Goal: Task Accomplishment & Management: Complete application form

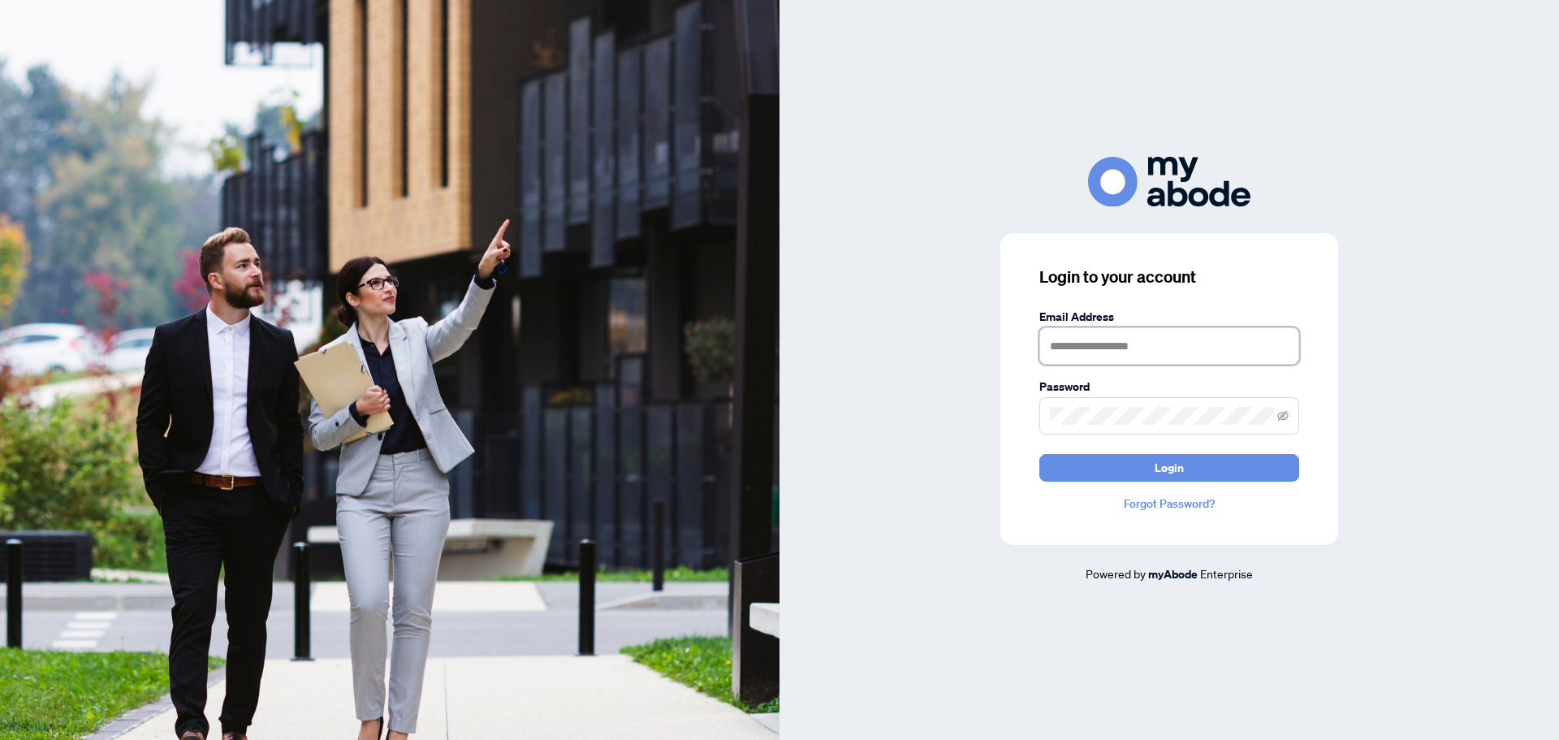
type input "**********"
click at [1110, 352] on input "**********" at bounding box center [1169, 345] width 260 height 37
click at [1071, 458] on button "Login" at bounding box center [1169, 468] width 260 height 28
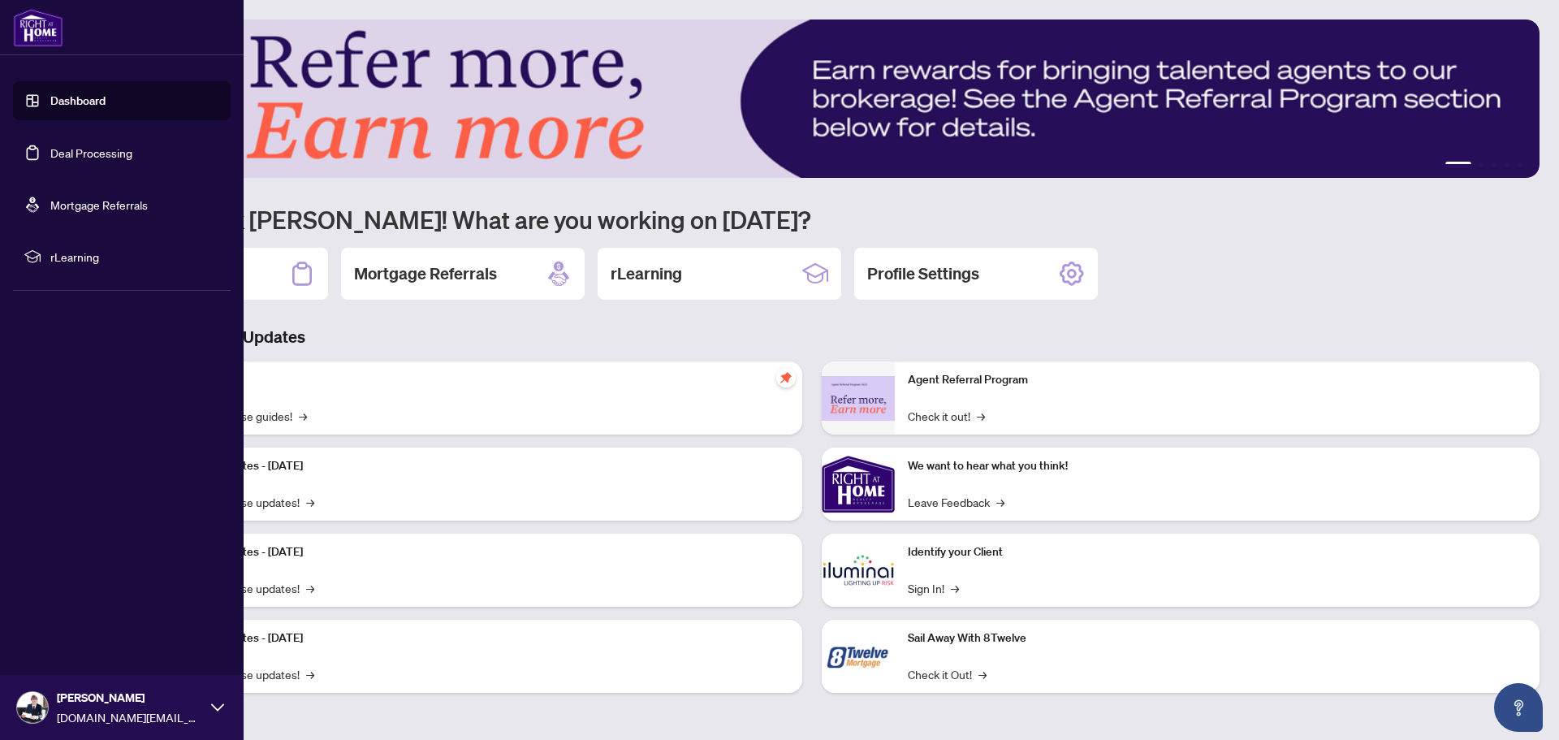
click at [114, 150] on link "Deal Processing" at bounding box center [91, 152] width 82 height 15
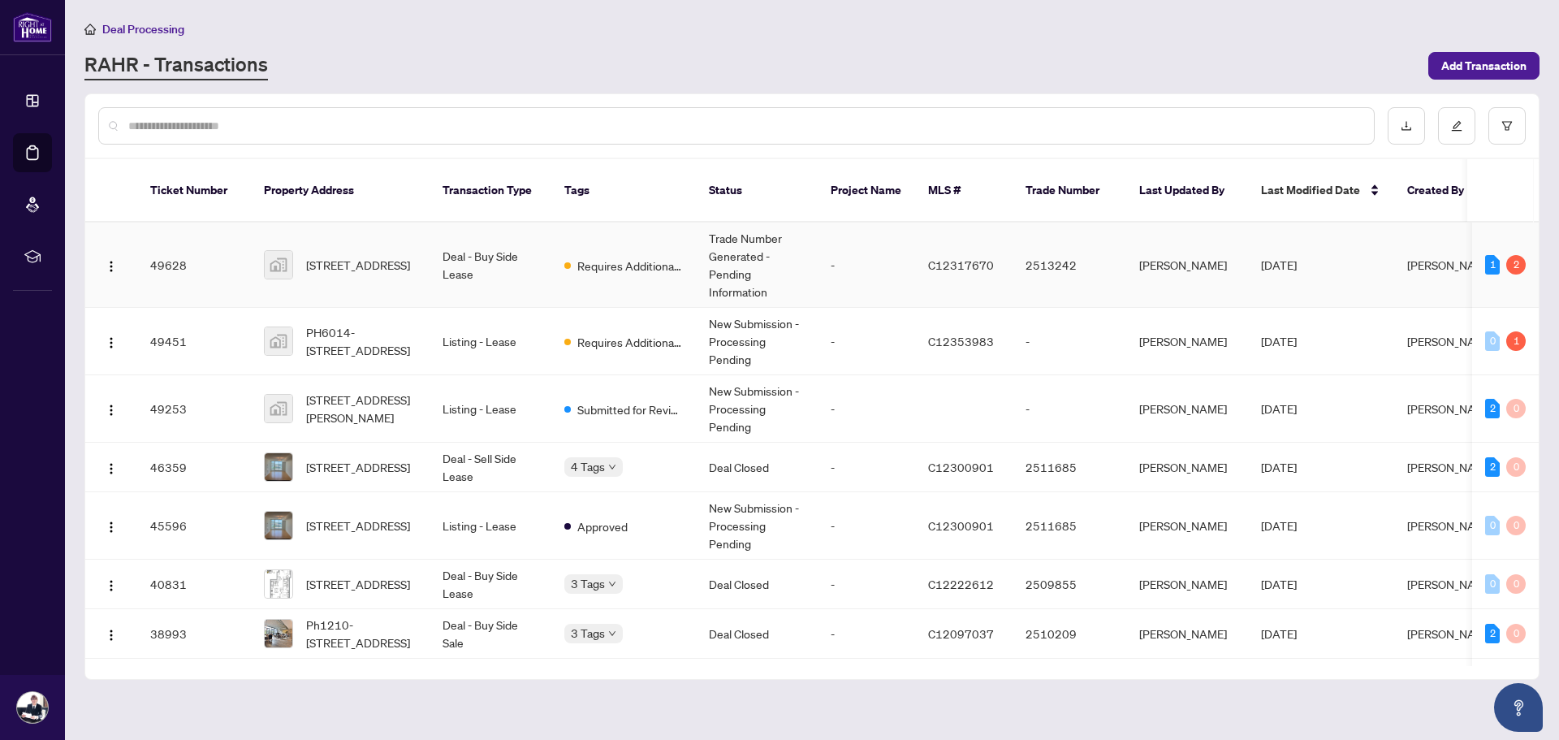
click at [485, 248] on td "Deal - Buy Side Lease" at bounding box center [491, 265] width 122 height 85
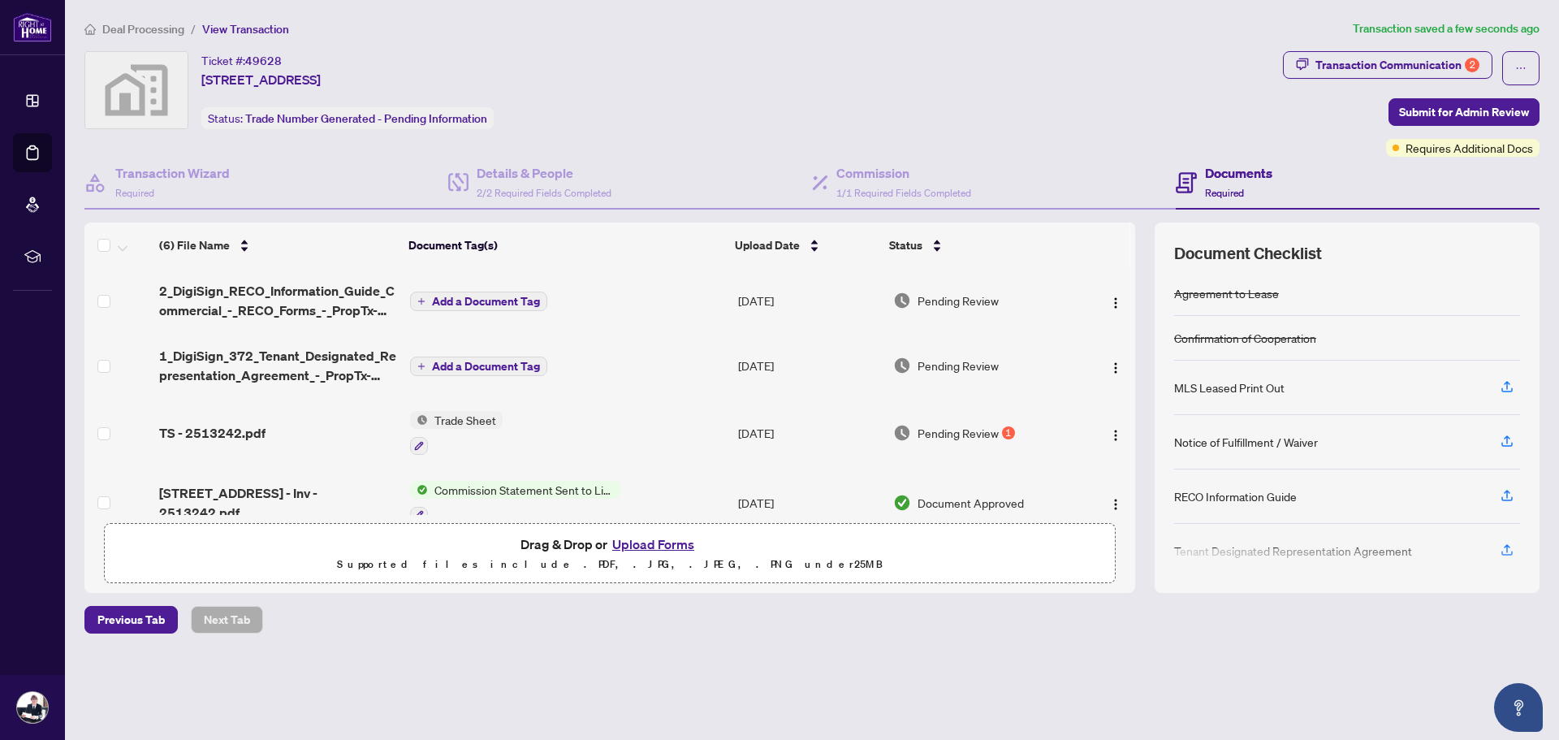
click at [483, 296] on span "Add a Document Tag" at bounding box center [486, 301] width 108 height 11
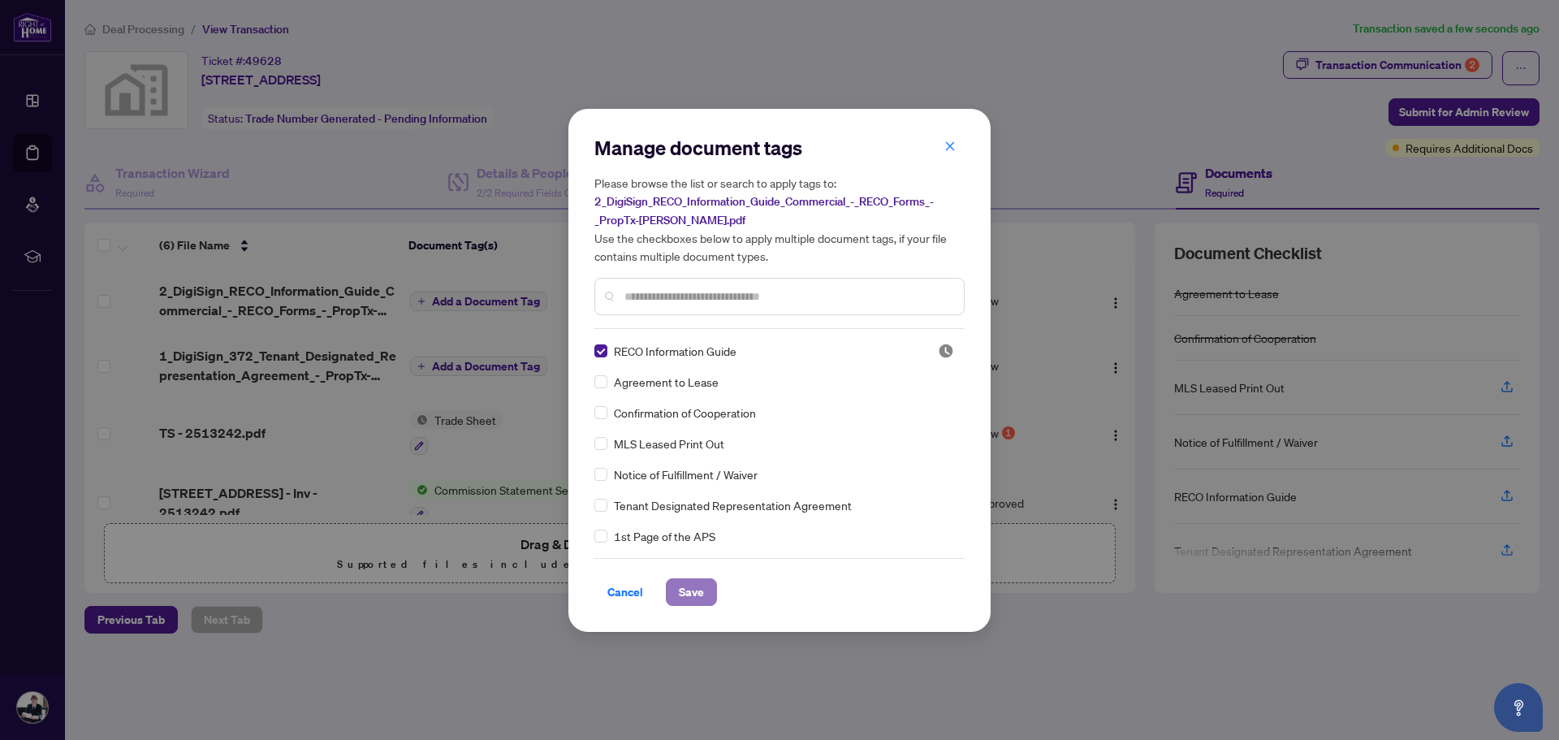
click at [699, 595] on span "Save" at bounding box center [691, 592] width 25 height 26
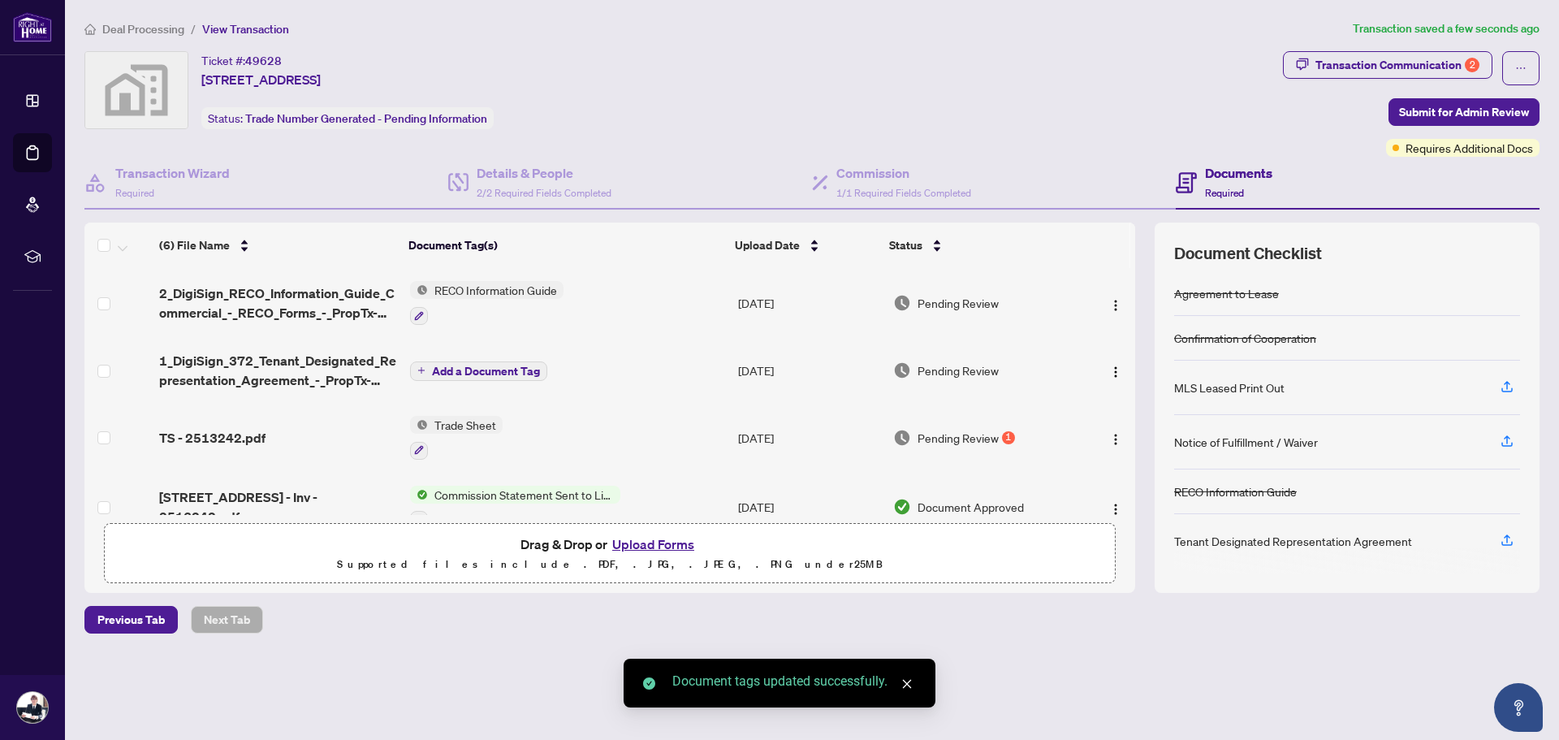
click at [492, 370] on span "Add a Document Tag" at bounding box center [486, 370] width 108 height 11
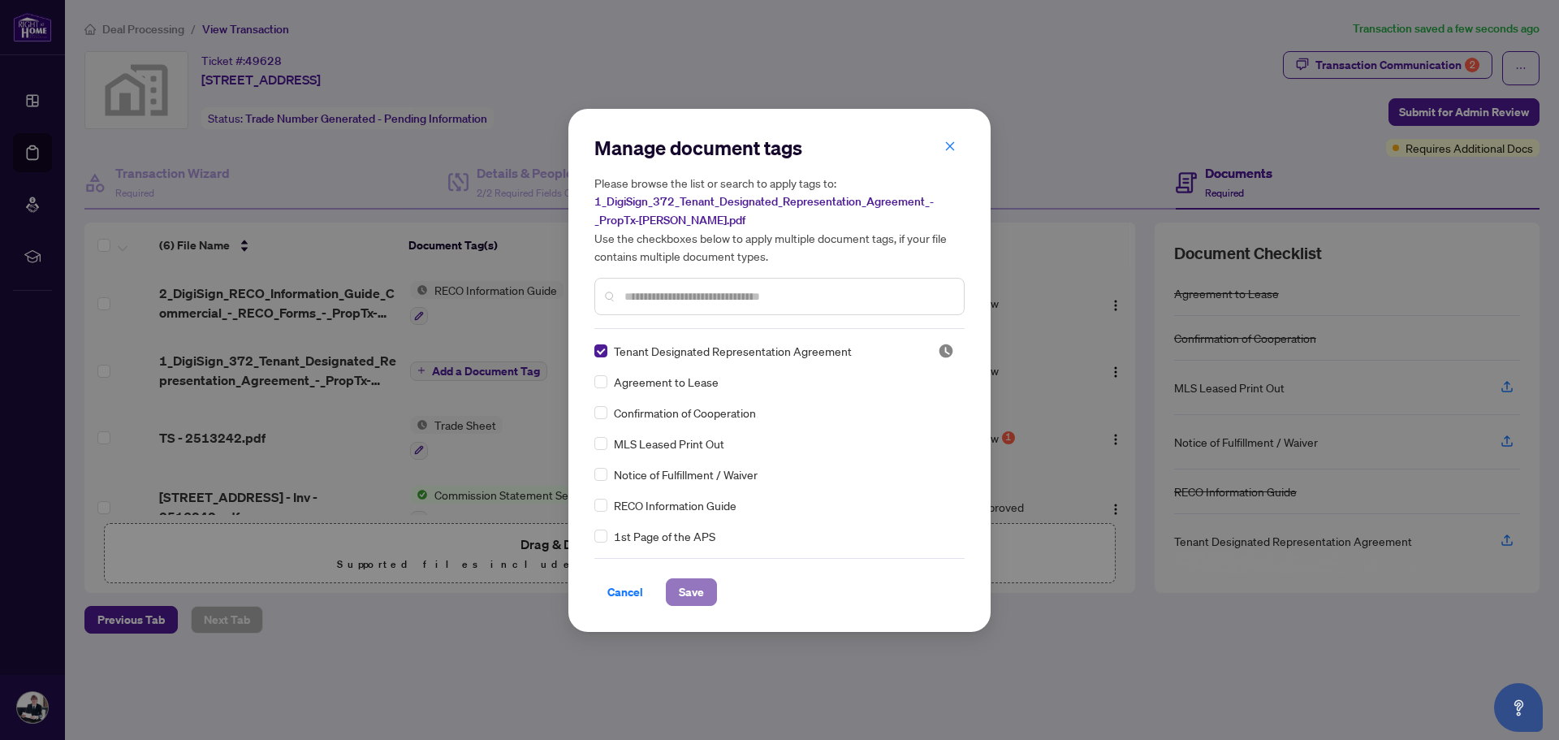
click at [699, 601] on span "Save" at bounding box center [691, 592] width 25 height 26
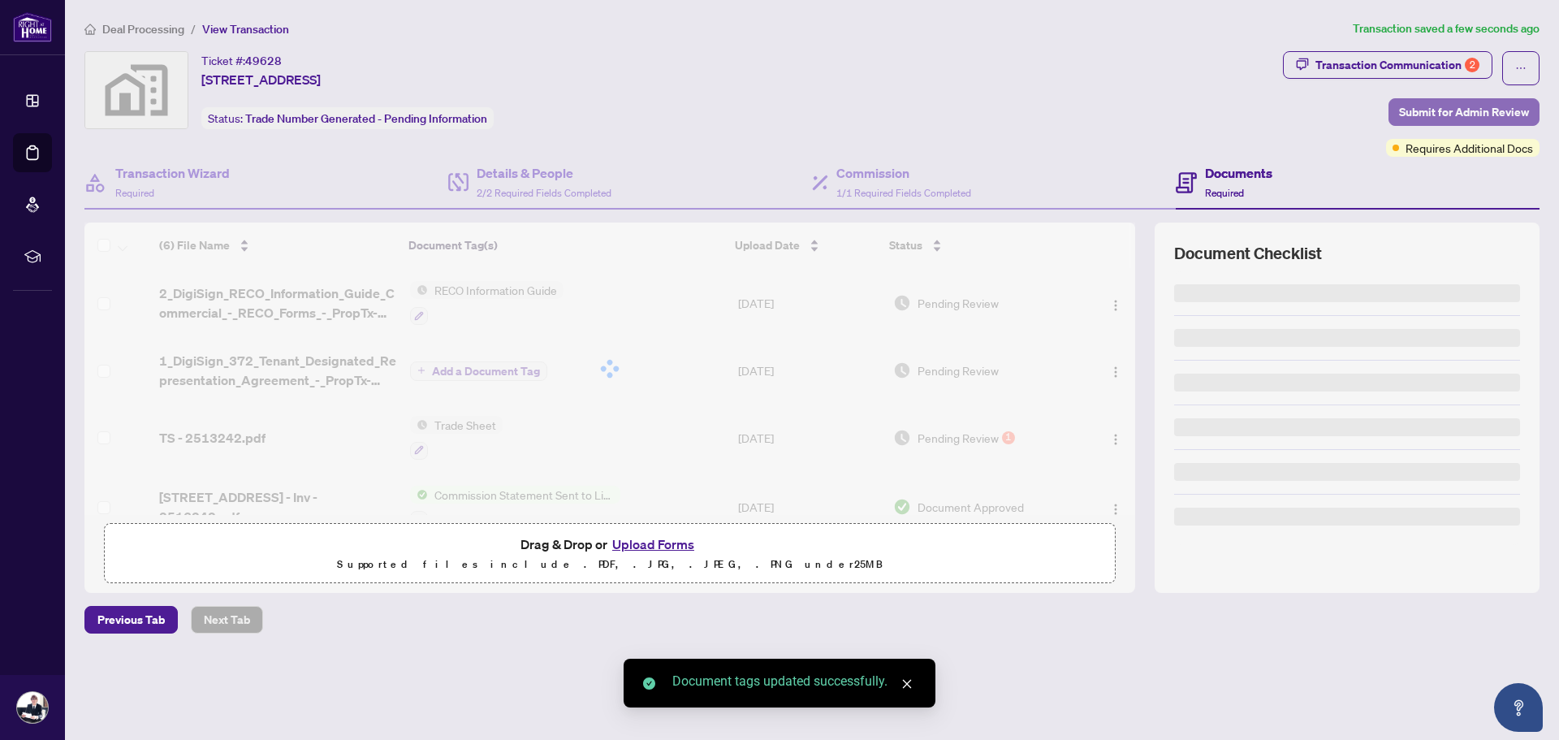
click at [1442, 104] on span "Submit for Admin Review" at bounding box center [1464, 112] width 130 height 26
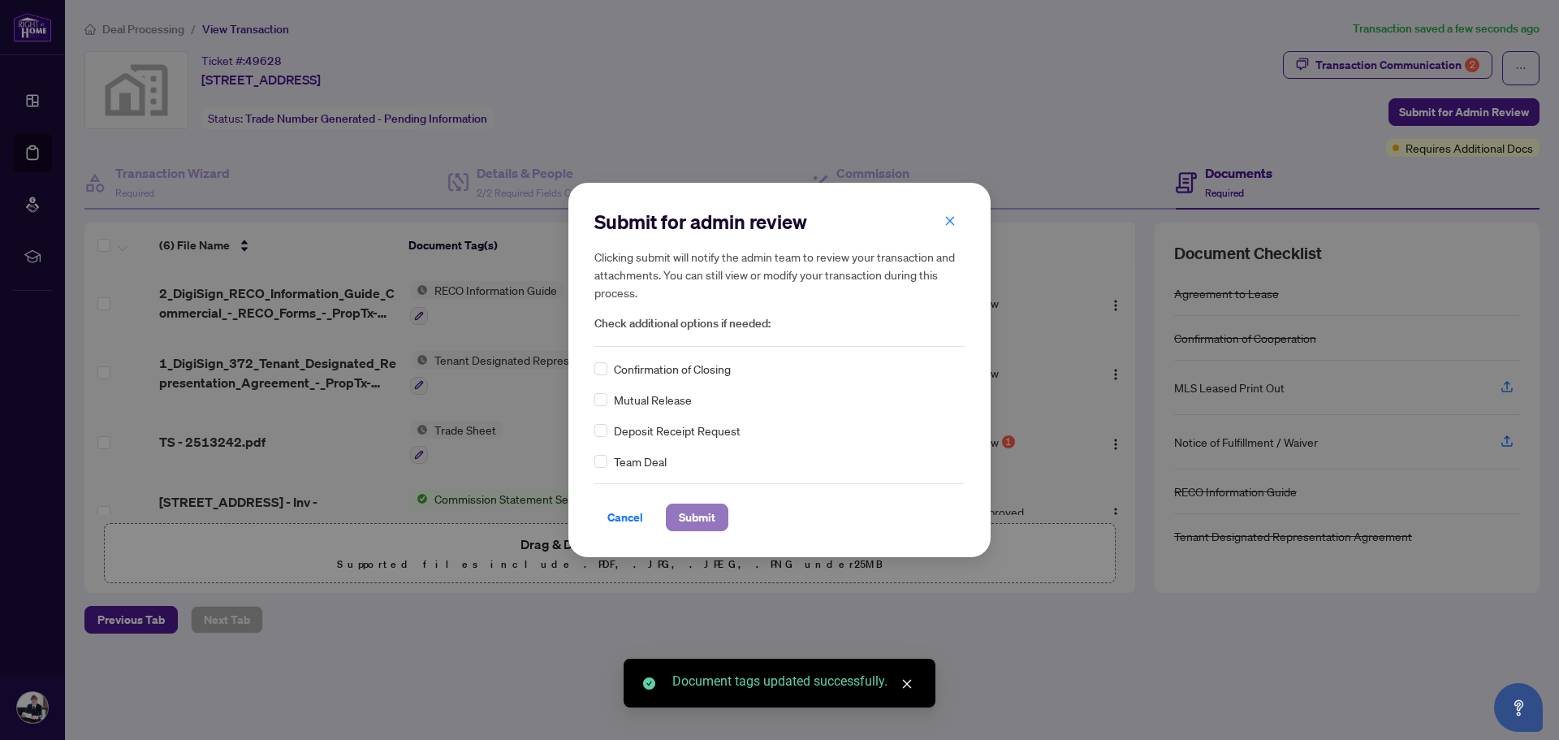
click at [698, 511] on span "Submit" at bounding box center [697, 517] width 37 height 26
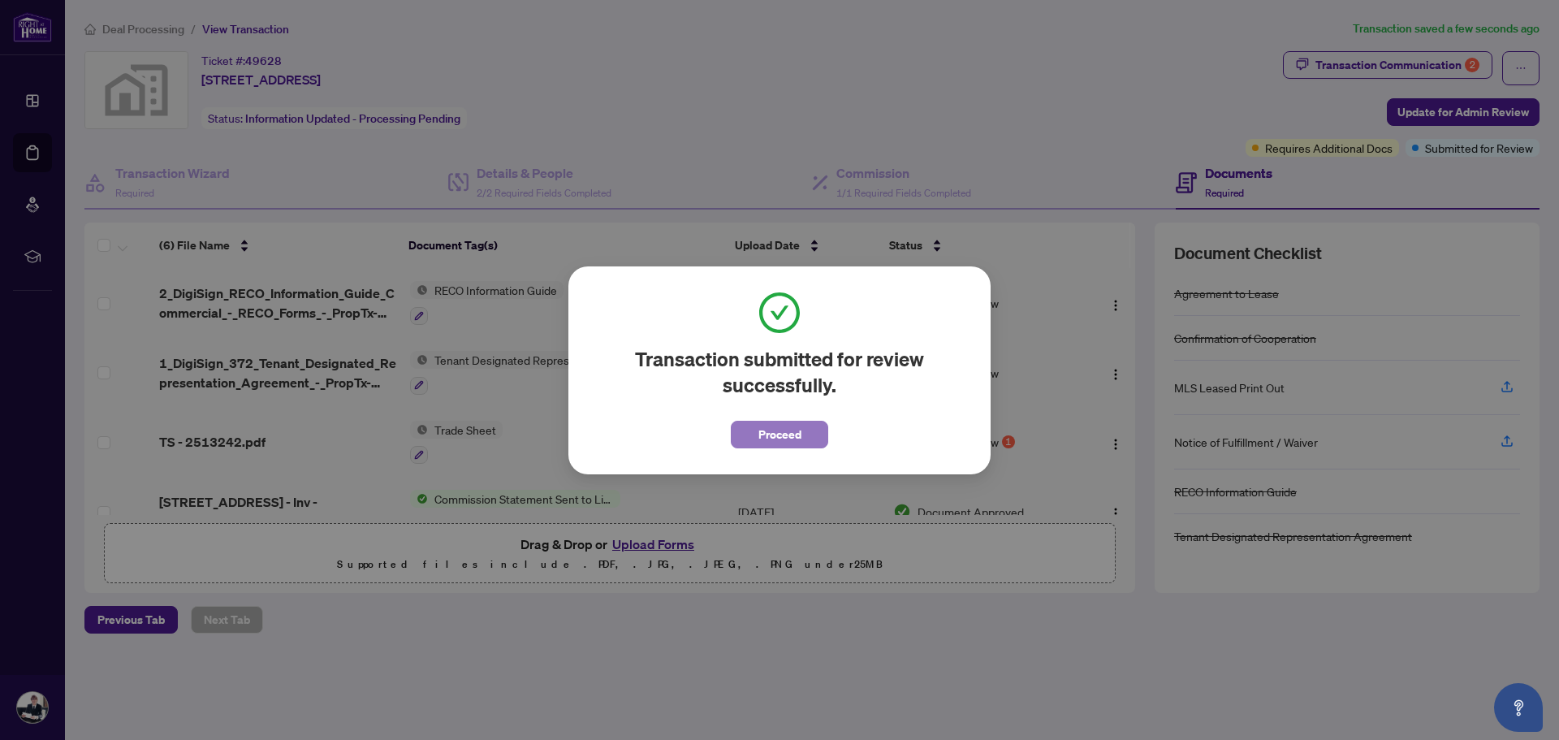
click at [781, 439] on span "Proceed" at bounding box center [780, 434] width 43 height 26
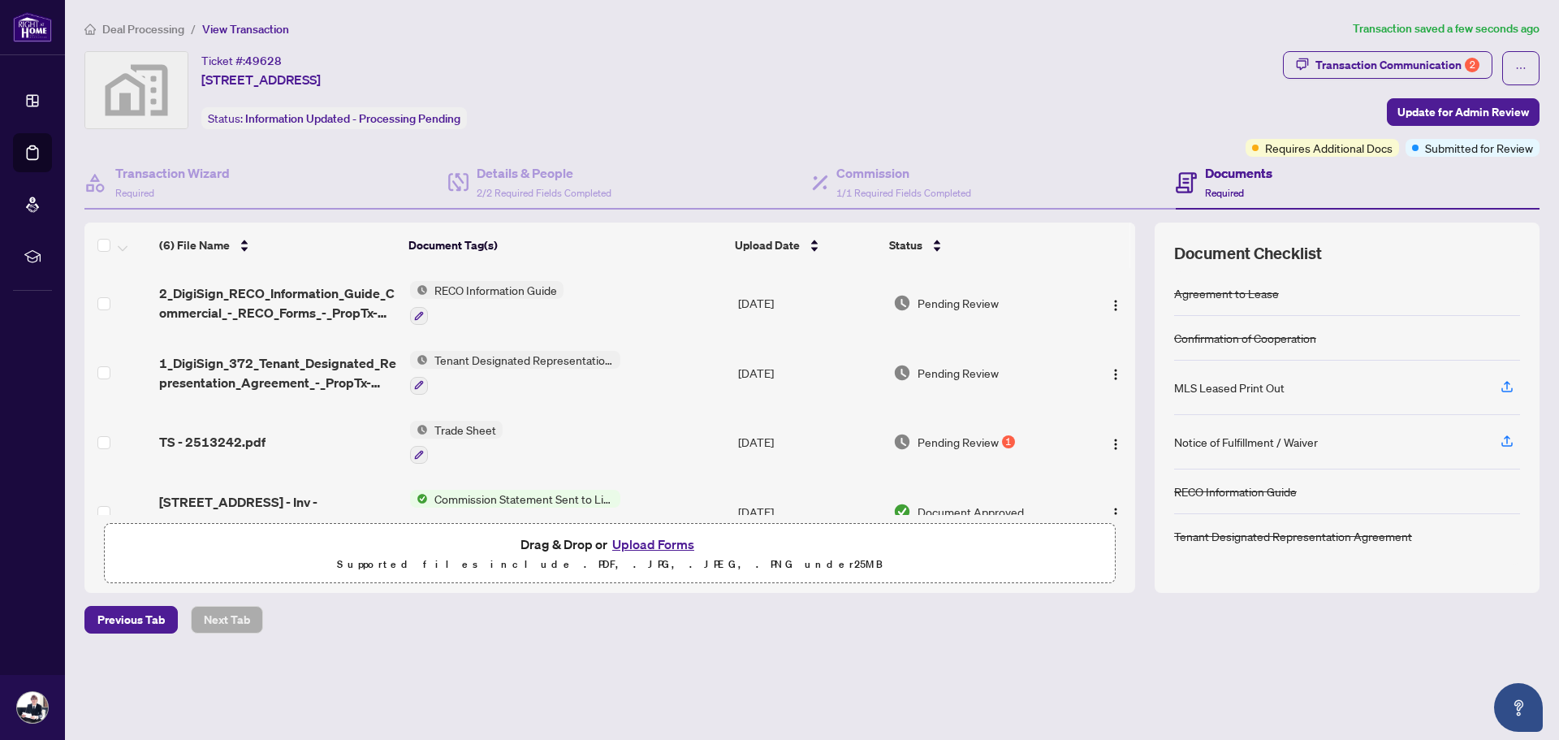
drag, startPoint x: 990, startPoint y: 77, endPoint x: 952, endPoint y: 79, distance: 38.2
drag, startPoint x: 952, startPoint y: 79, endPoint x: 830, endPoint y: 74, distance: 121.9
drag, startPoint x: 823, startPoint y: 74, endPoint x: 793, endPoint y: 71, distance: 29.4
click at [793, 71] on div "Ticket #: 49628 3811-7 Grenville St unit 3811, Toronto, Ontario M4Y 0E9, Canada…" at bounding box center [661, 90] width 1155 height 78
drag, startPoint x: 936, startPoint y: 102, endPoint x: 843, endPoint y: 103, distance: 92.6
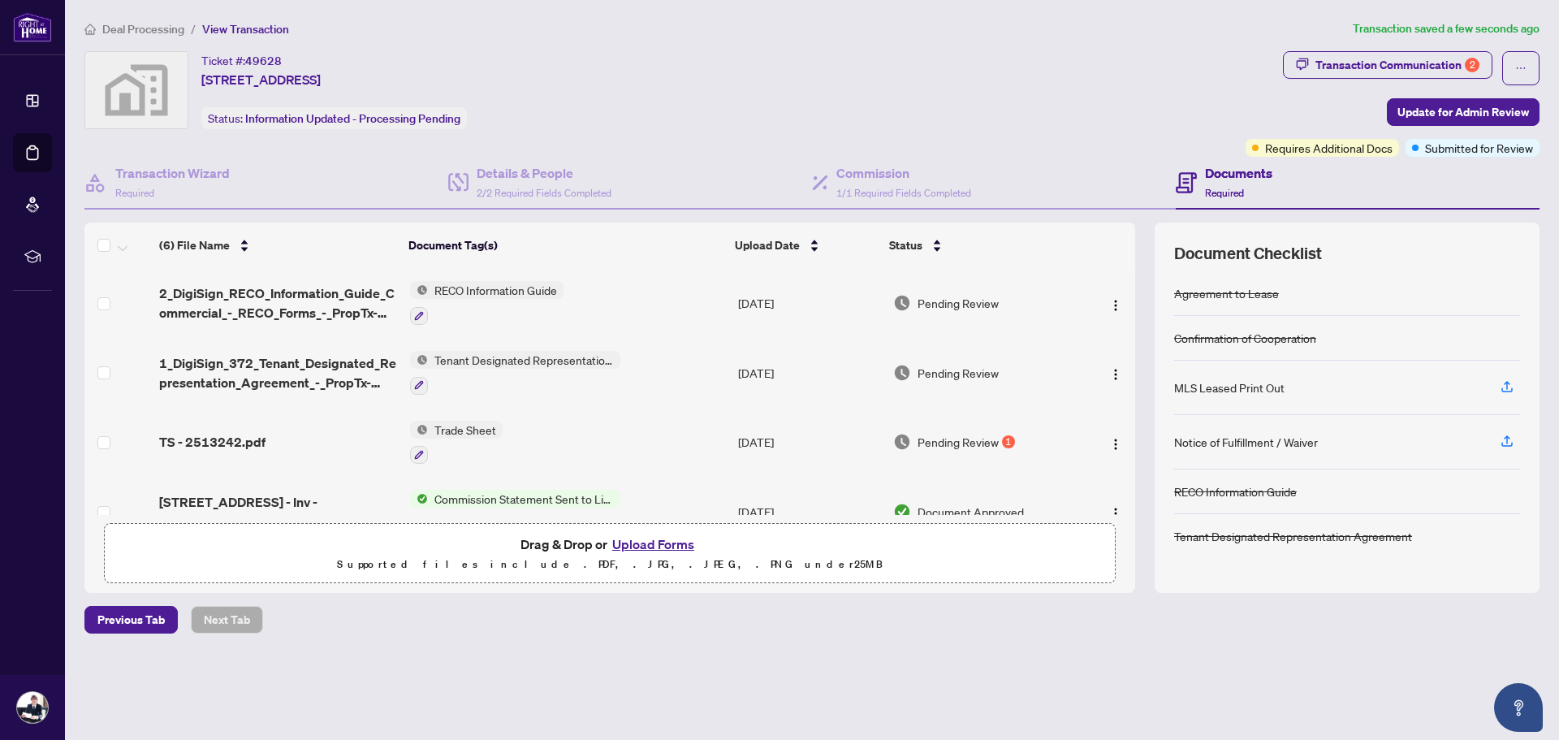
drag, startPoint x: 843, startPoint y: 103, endPoint x: 817, endPoint y: 103, distance: 26.0
drag, startPoint x: 817, startPoint y: 103, endPoint x: 714, endPoint y: 86, distance: 104.5
click at [714, 86] on div "Ticket #: 49628 3811-7 Grenville St unit 3811, Toronto, Ontario M4Y 0E9, Canada…" at bounding box center [661, 90] width 1155 height 78
drag, startPoint x: 840, startPoint y: 87, endPoint x: 781, endPoint y: 89, distance: 58.5
drag, startPoint x: 781, startPoint y: 89, endPoint x: 841, endPoint y: 86, distance: 60.1
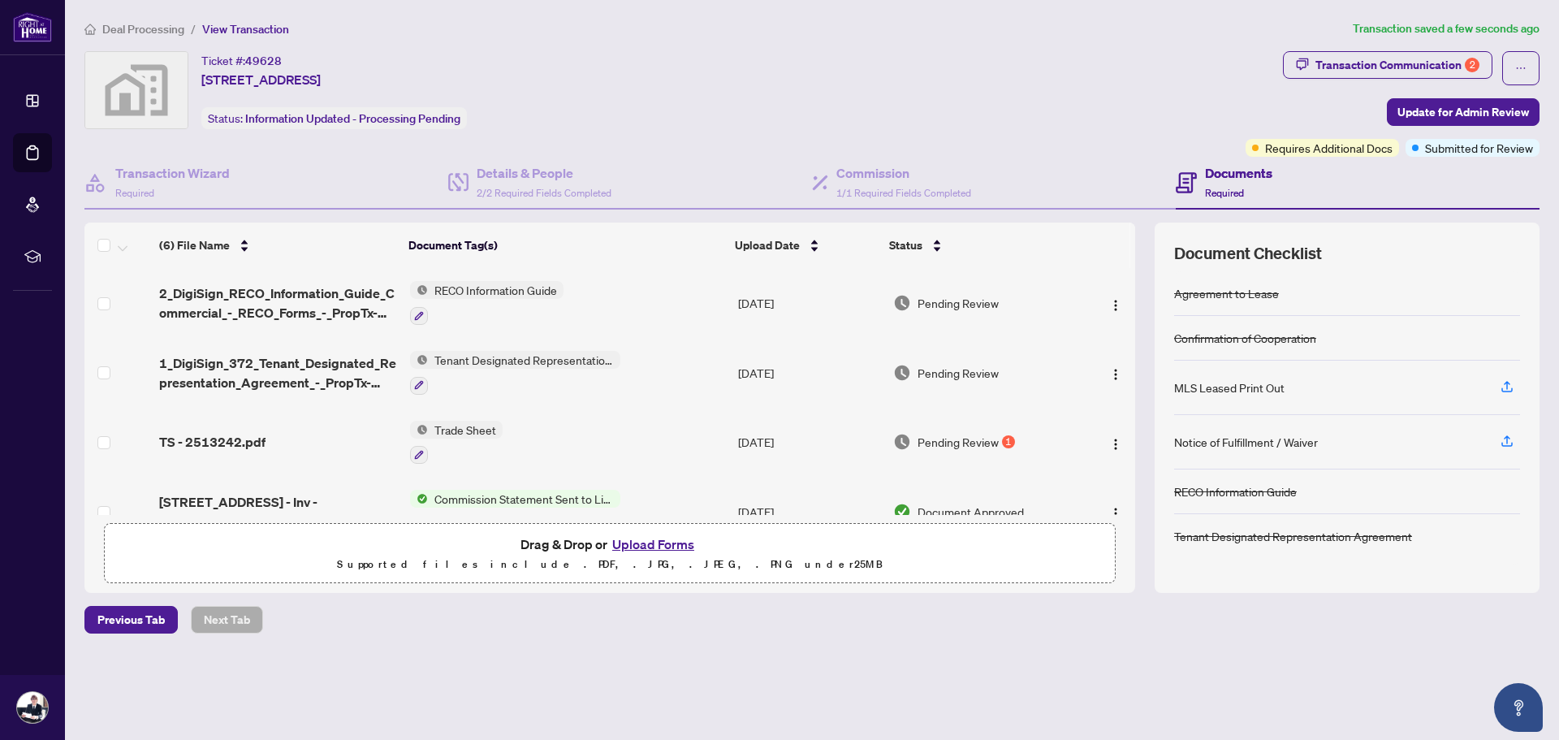
click at [755, 80] on div "Ticket #: 49628 3811-7 Grenville St unit 3811, Toronto, Ontario M4Y 0E9, Canada…" at bounding box center [661, 90] width 1155 height 78
drag, startPoint x: 952, startPoint y: 84, endPoint x: 885, endPoint y: 84, distance: 66.6
drag, startPoint x: 885, startPoint y: 84, endPoint x: 806, endPoint y: 82, distance: 79.6
drag, startPoint x: 799, startPoint y: 82, endPoint x: 732, endPoint y: 74, distance: 67.9
click at [732, 74] on div "Ticket #: 49628 3811-7 Grenville St unit 3811, Toronto, Ontario M4Y 0E9, Canada…" at bounding box center [661, 90] width 1155 height 78
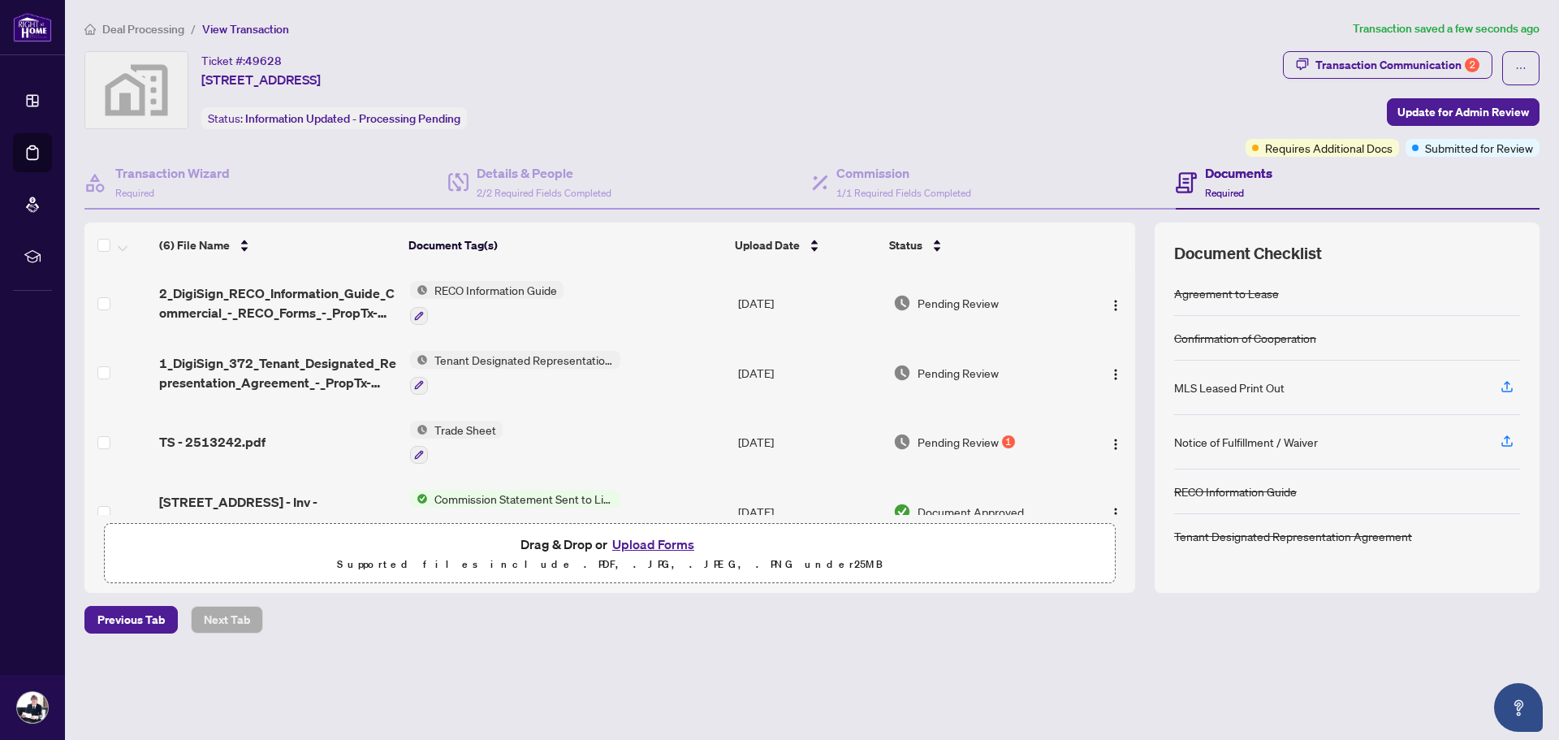
drag, startPoint x: 845, startPoint y: 707, endPoint x: 721, endPoint y: 702, distance: 124.3
drag, startPoint x: 721, startPoint y: 702, endPoint x: 672, endPoint y: 699, distance: 48.8
drag, startPoint x: 672, startPoint y: 699, endPoint x: 647, endPoint y: 675, distance: 35.0
click at [625, 683] on div "Deal Processing / View Transaction Transaction saved a few seconds ago Ticket #…" at bounding box center [812, 354] width 1468 height 671
drag, startPoint x: 826, startPoint y: 663, endPoint x: 763, endPoint y: 668, distance: 63.6
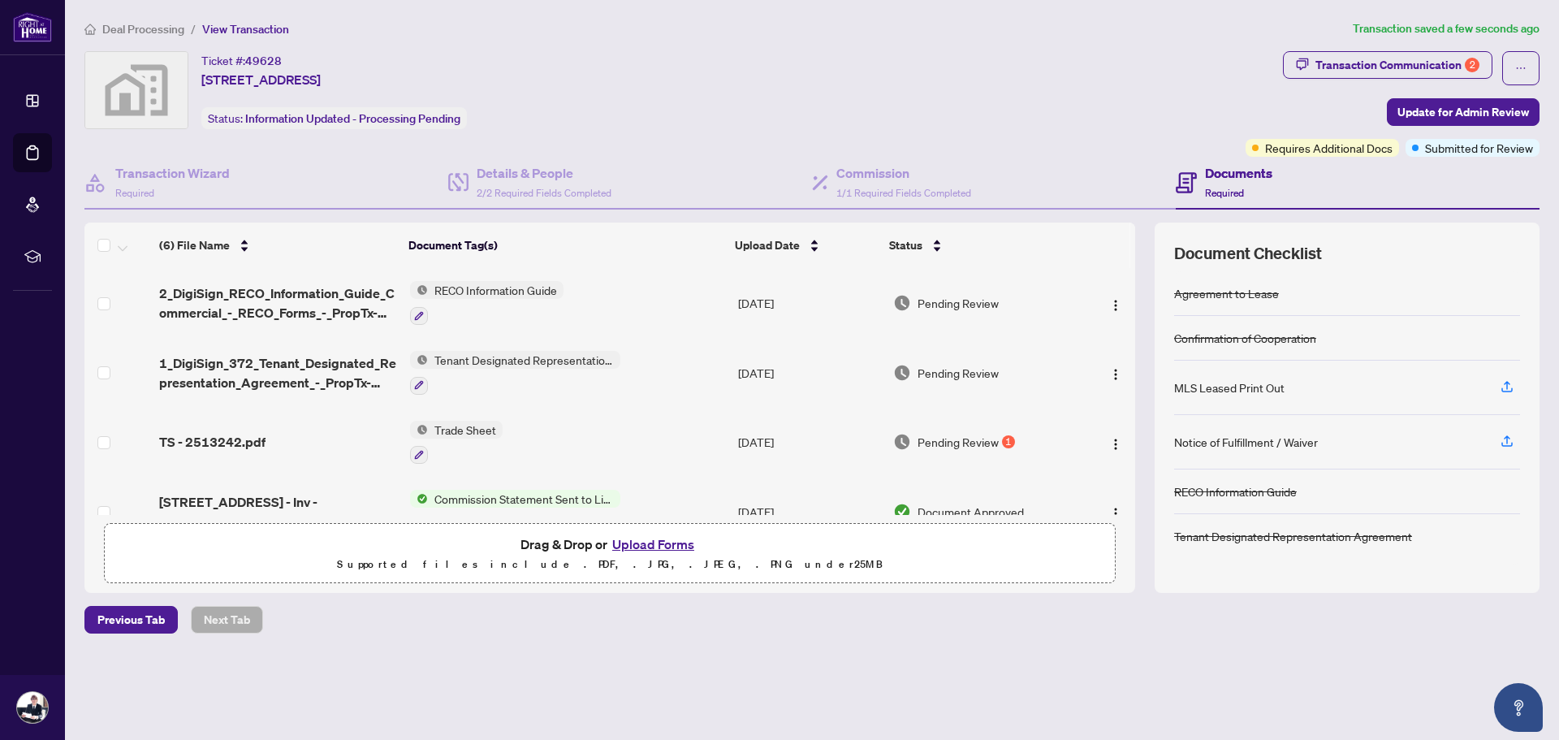
drag, startPoint x: 763, startPoint y: 668, endPoint x: 629, endPoint y: 687, distance: 135.3
drag, startPoint x: 629, startPoint y: 687, endPoint x: 595, endPoint y: 688, distance: 33.3
drag, startPoint x: 595, startPoint y: 688, endPoint x: 590, endPoint y: 676, distance: 12.7
click at [565, 685] on div "Deal Processing / View Transaction Transaction saved a few seconds ago Ticket #…" at bounding box center [812, 354] width 1468 height 671
drag, startPoint x: 825, startPoint y: 661, endPoint x: 750, endPoint y: 669, distance: 76.0
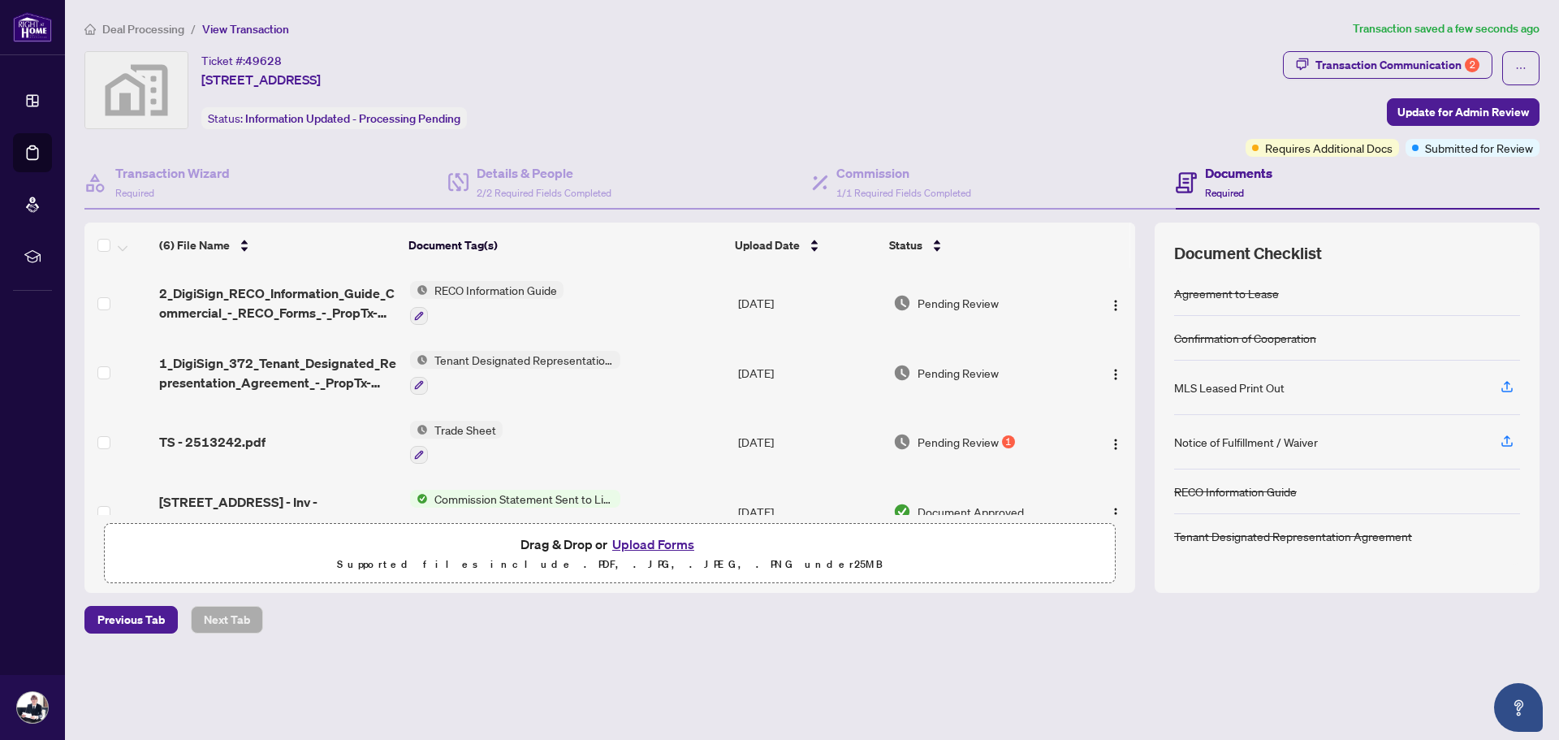
drag, startPoint x: 750, startPoint y: 669, endPoint x: 719, endPoint y: 673, distance: 31.1
drag, startPoint x: 719, startPoint y: 673, endPoint x: 644, endPoint y: 672, distance: 74.7
click at [644, 672] on div "Deal Processing / View Transaction Transaction saved a few seconds ago Ticket #…" at bounding box center [812, 354] width 1468 height 671
drag, startPoint x: 841, startPoint y: 668, endPoint x: 768, endPoint y: 672, distance: 73.3
drag, startPoint x: 768, startPoint y: 672, endPoint x: 716, endPoint y: 675, distance: 52.0
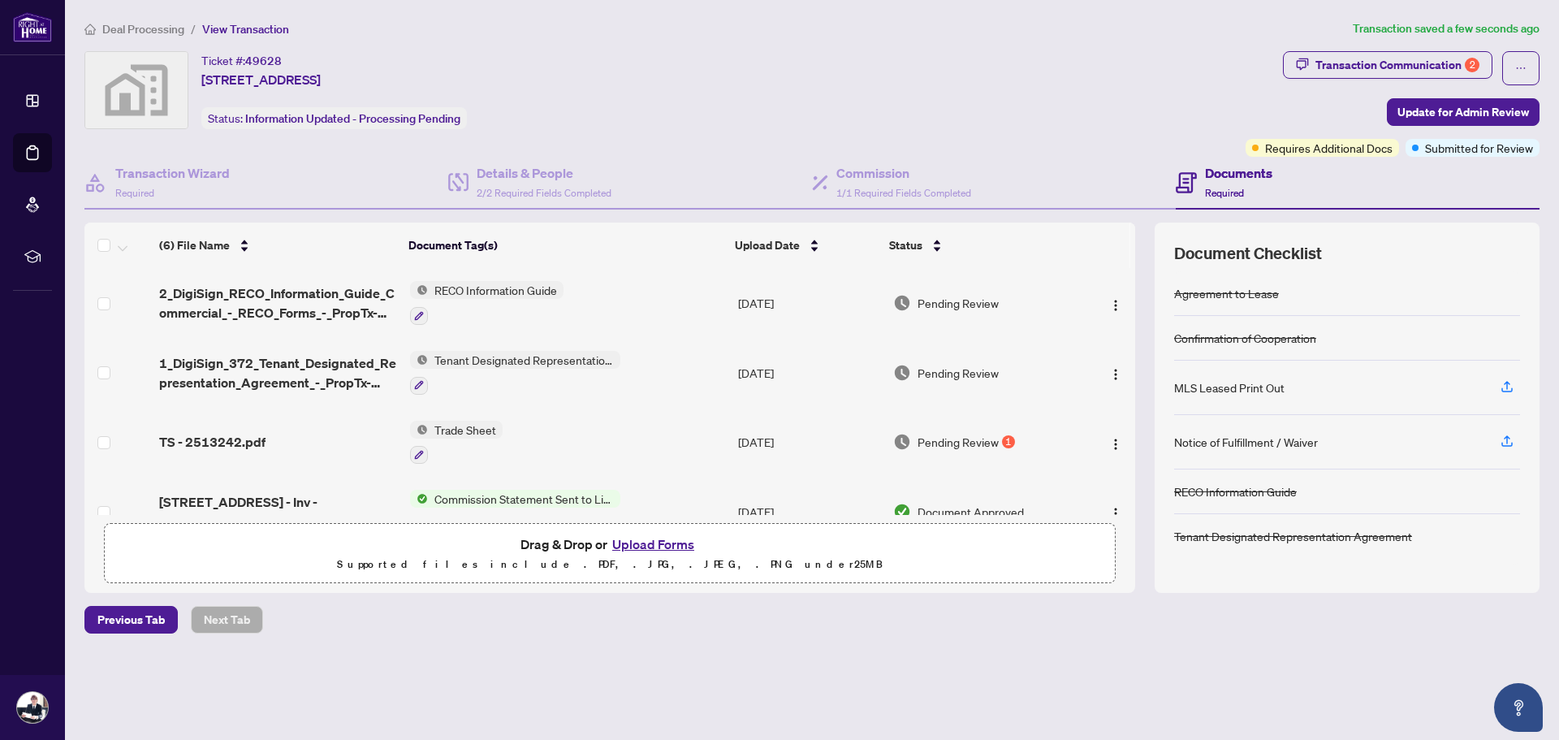
click at [692, 675] on div "Deal Processing / View Transaction Transaction saved a few seconds ago Ticket #…" at bounding box center [812, 354] width 1468 height 671
drag, startPoint x: 798, startPoint y: 659, endPoint x: 686, endPoint y: 672, distance: 112.7
drag, startPoint x: 686, startPoint y: 672, endPoint x: 657, endPoint y: 673, distance: 29.3
drag, startPoint x: 657, startPoint y: 673, endPoint x: 575, endPoint y: 672, distance: 82.0
click at [575, 672] on div "Deal Processing / View Transaction Transaction saved a few seconds ago Ticket #…" at bounding box center [812, 354] width 1468 height 671
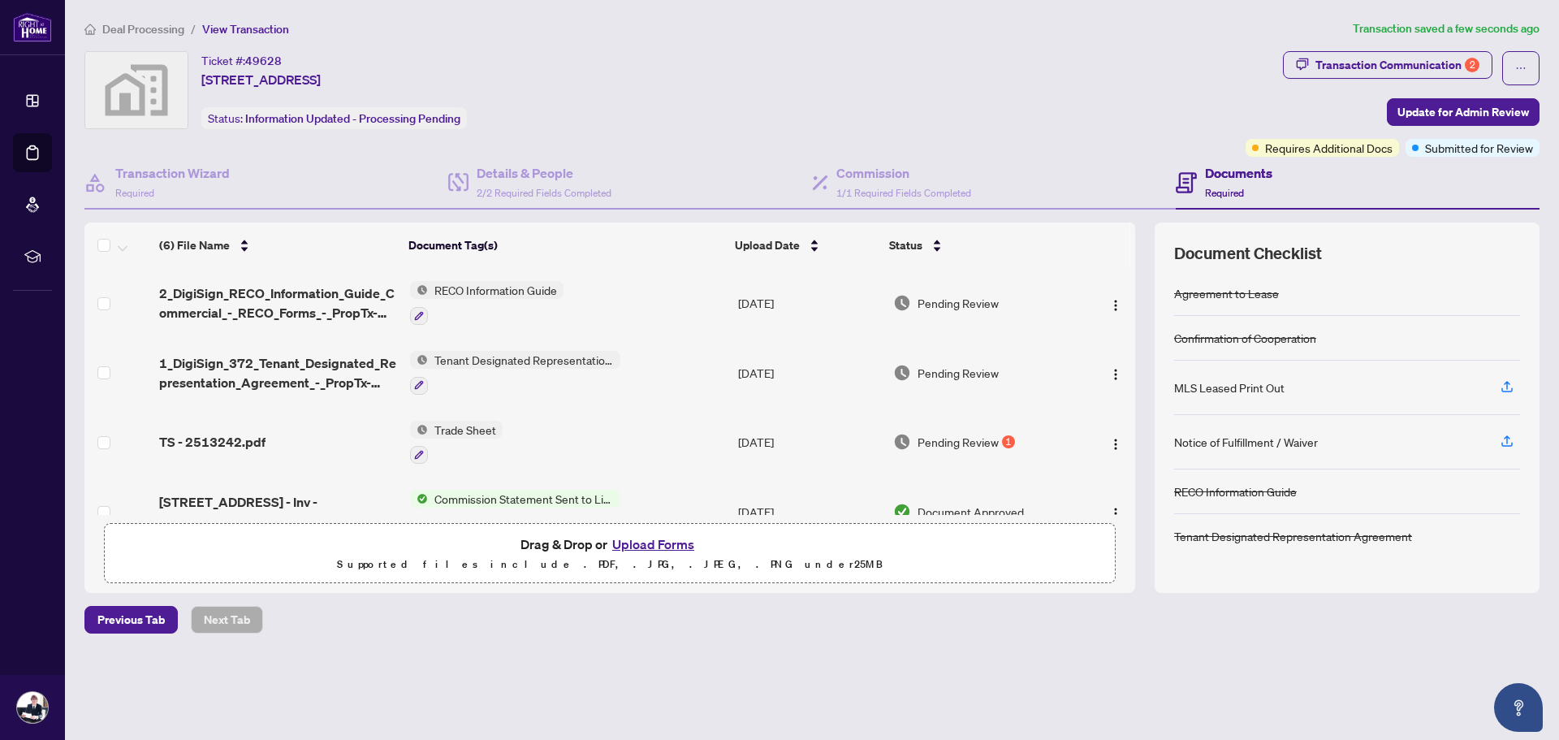
drag, startPoint x: 897, startPoint y: 654, endPoint x: 766, endPoint y: 661, distance: 131.8
drag, startPoint x: 766, startPoint y: 661, endPoint x: 733, endPoint y: 655, distance: 33.0
click at [687, 660] on div "Deal Processing / View Transaction Transaction saved a few seconds ago Ticket #…" at bounding box center [812, 354] width 1468 height 671
drag, startPoint x: 824, startPoint y: 652, endPoint x: 720, endPoint y: 659, distance: 104.2
drag, startPoint x: 720, startPoint y: 659, endPoint x: 703, endPoint y: 660, distance: 17.1
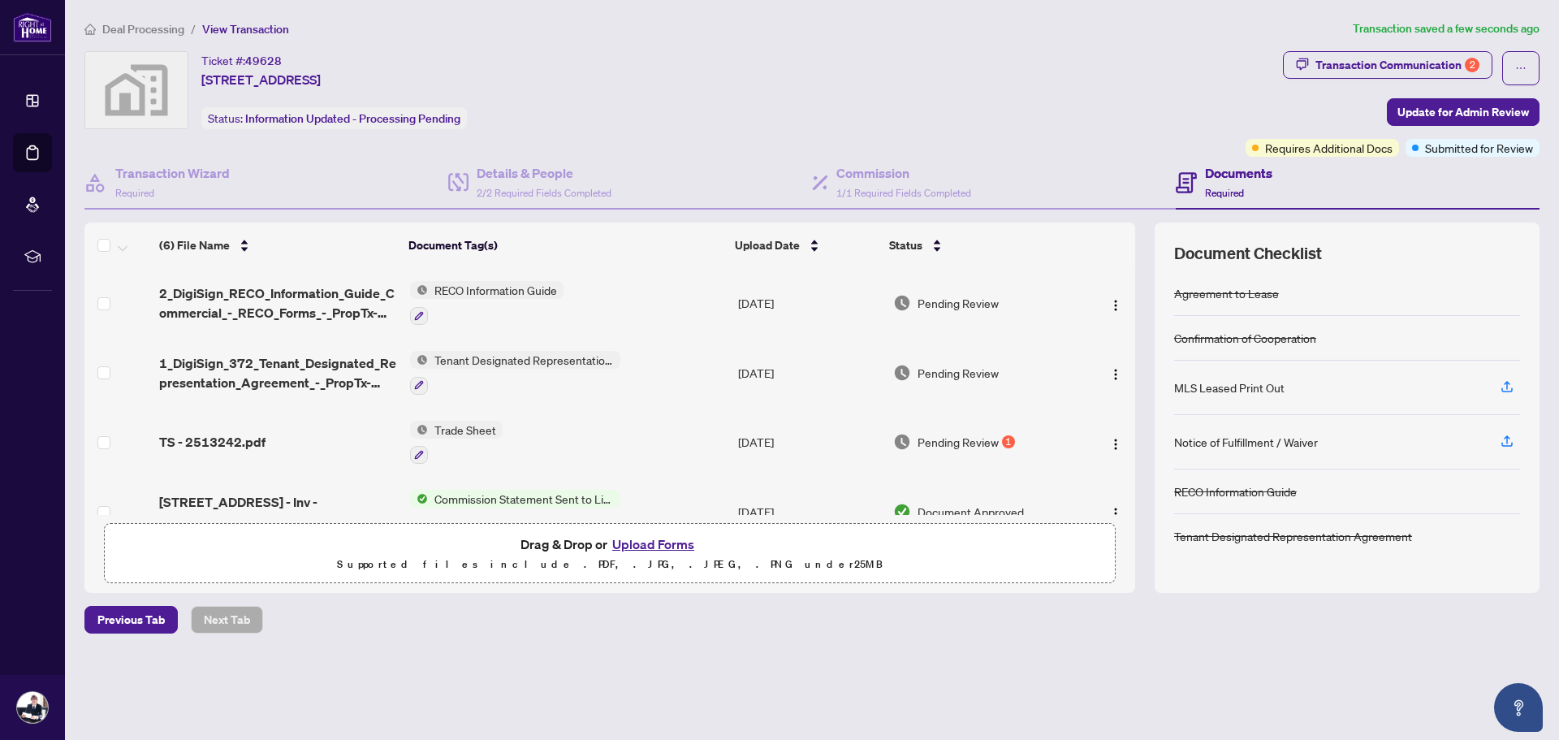
drag
click at [602, 662] on div "Deal Processing / View Transaction Transaction saved a few seconds ago Ticket #…" at bounding box center [812, 354] width 1468 height 671
drag, startPoint x: 1054, startPoint y: 133, endPoint x: 1044, endPoint y: 128, distance: 10.9
drag, startPoint x: 1044, startPoint y: 128, endPoint x: 995, endPoint y: 122, distance: 50.0
drag, startPoint x: 995, startPoint y: 122, endPoint x: 893, endPoint y: 110, distance: 103.0
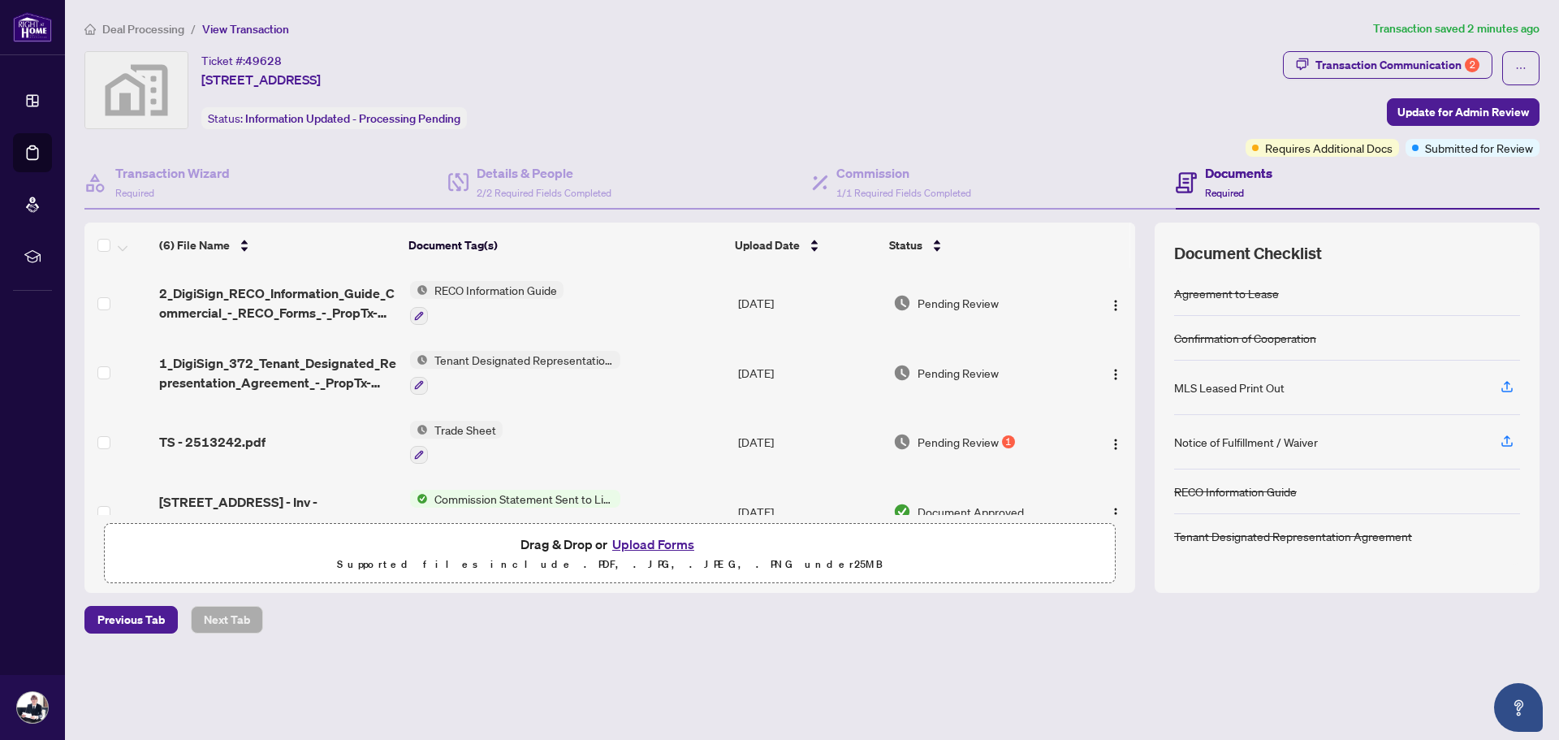
drag, startPoint x: 893, startPoint y: 110, endPoint x: 1076, endPoint y: 87, distance: 184.9
click at [902, 106] on div "Ticket #: 49628 3811-7 Grenville St unit 3811, Toronto, Ontario M4Y 0E9, Canada…" at bounding box center [661, 90] width 1155 height 78
drag, startPoint x: 1053, startPoint y: 89, endPoint x: 972, endPoint y: 89, distance: 81.2
drag, startPoint x: 972, startPoint y: 89, endPoint x: 844, endPoint y: 65, distance: 130.5
click at [844, 65] on div "Ticket #: 49628 3811-7 Grenville St unit 3811, Toronto, Ontario M4Y 0E9, Canada…" at bounding box center [661, 90] width 1155 height 78
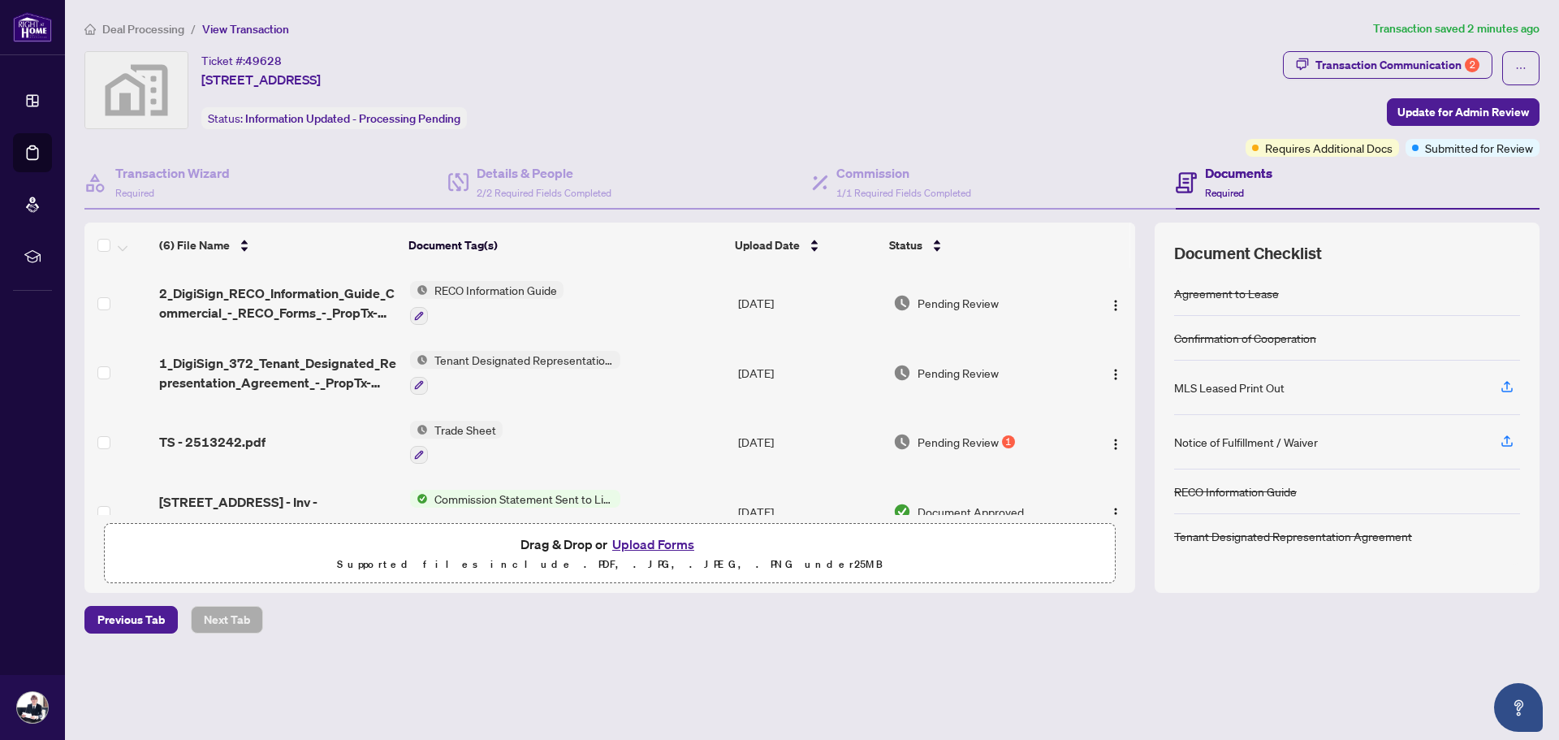
drag, startPoint x: 1027, startPoint y: 105, endPoint x: 949, endPoint y: 94, distance: 78.7
drag, startPoint x: 949, startPoint y: 94, endPoint x: 931, endPoint y: 93, distance: 17.9
drag, startPoint x: 931, startPoint y: 93, endPoint x: 903, endPoint y: 90, distance: 27.8
click at [903, 90] on div "Ticket #: 49628 3811-7 Grenville St unit 3811, Toronto, Ontario M4Y 0E9, Canada…" at bounding box center [661, 90] width 1155 height 78
drag, startPoint x: 1048, startPoint y: 118, endPoint x: 961, endPoint y: 111, distance: 87.9
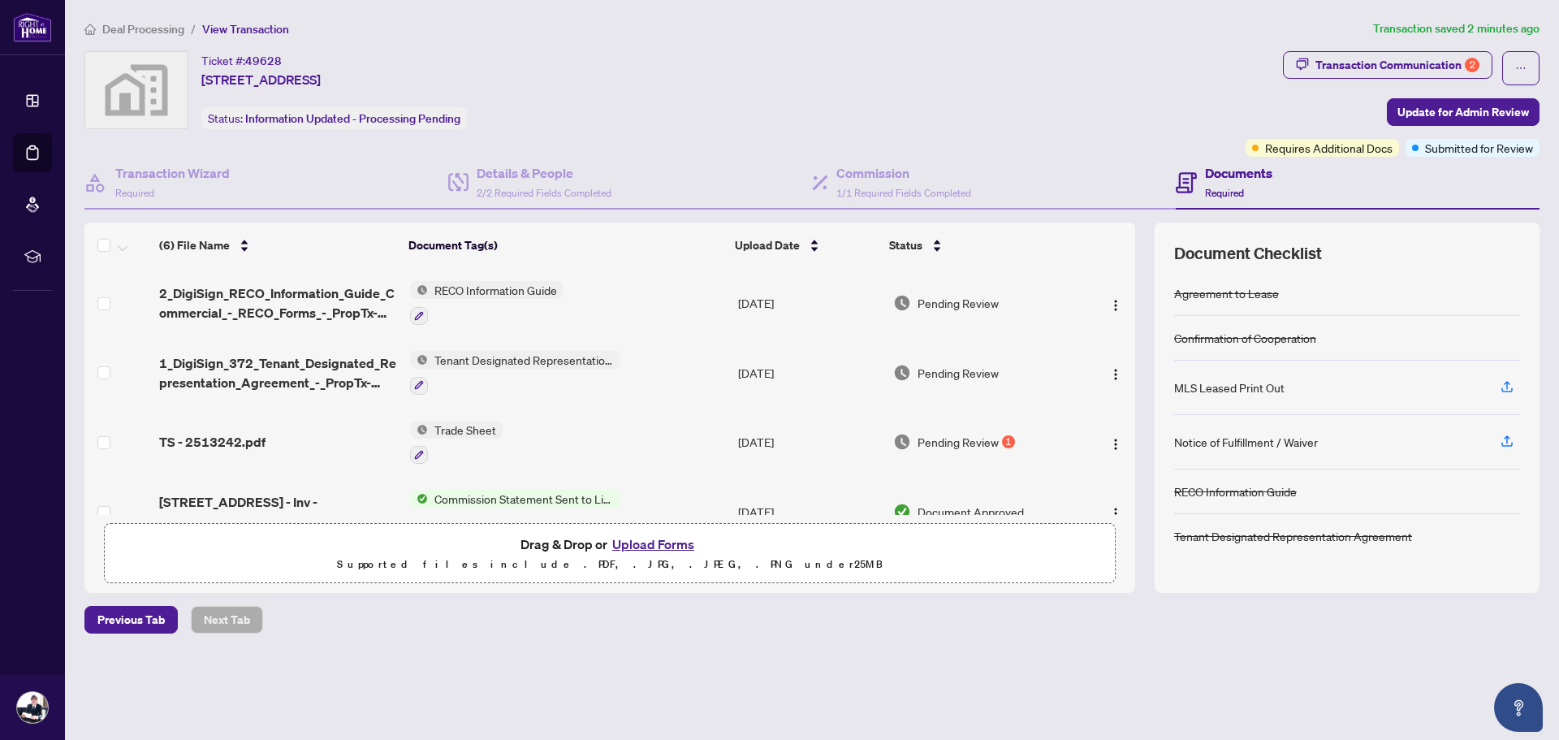
drag, startPoint x: 961, startPoint y: 111, endPoint x: 871, endPoint y: 99, distance: 91.0
click at [871, 99] on div "Ticket #: 49628 3811-7 Grenville St unit 3811, Toronto, Ontario M4Y 0E9, Canada…" at bounding box center [661, 90] width 1155 height 78
drag, startPoint x: 991, startPoint y: 110, endPoint x: 982, endPoint y: 110, distance: 8.9
drag, startPoint x: 982, startPoint y: 110, endPoint x: 900, endPoint y: 104, distance: 82.3
drag, startPoint x: 900, startPoint y: 104, endPoint x: 916, endPoint y: 102, distance: 16.3
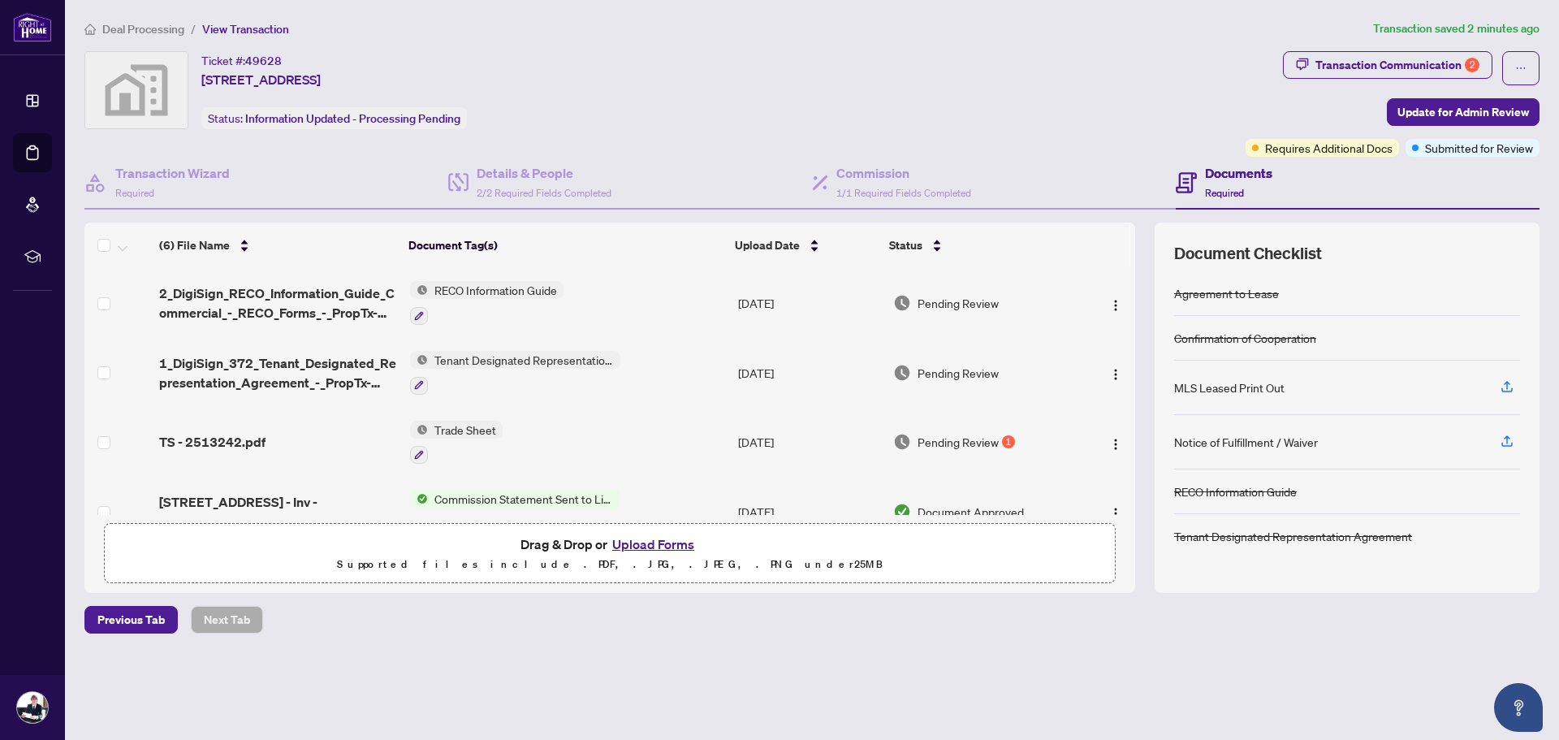
click at [888, 100] on div "Ticket #: 49628 3811-7 Grenville St unit 3811, Toronto, Ontario M4Y 0E9, Canada…" at bounding box center [661, 90] width 1155 height 78
drag, startPoint x: 1009, startPoint y: 111, endPoint x: 933, endPoint y: 102, distance: 77.0
drag, startPoint x: 933, startPoint y: 102, endPoint x: 857, endPoint y: 90, distance: 77.2
click at [857, 90] on div "Ticket #: 49628 3811-7 Grenville St unit 3811, Toronto, Ontario M4Y 0E9, Canada…" at bounding box center [661, 90] width 1155 height 78
drag, startPoint x: 1008, startPoint y: 135, endPoint x: 975, endPoint y: 128, distance: 34.1
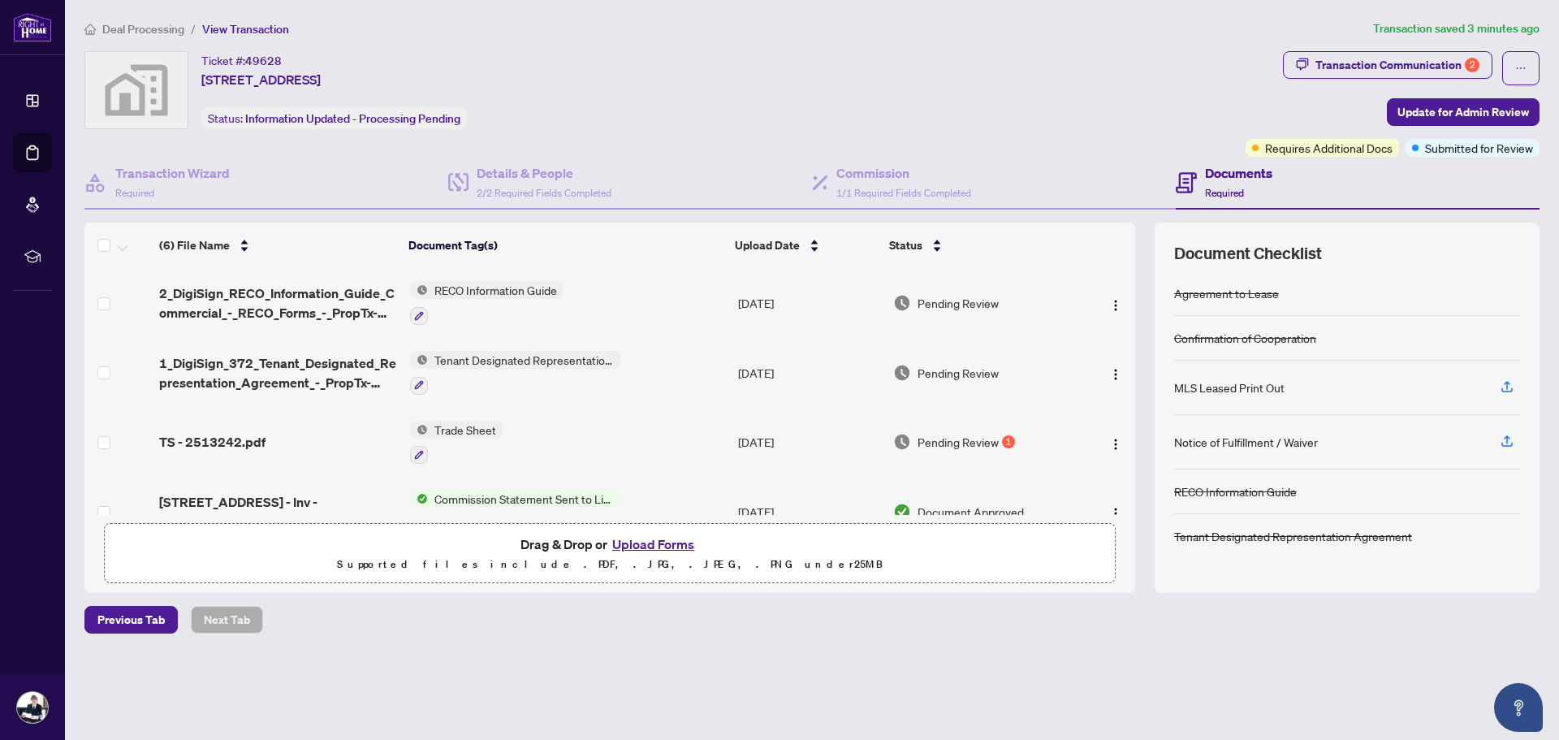
drag, startPoint x: 975, startPoint y: 128, endPoint x: 932, endPoint y: 115, distance: 44.2
click at [932, 115] on div "Ticket #: 49628 3811-7 Grenville St unit 3811, Toronto, Ontario M4Y 0E9, Canada…" at bounding box center [661, 90] width 1155 height 78
drag, startPoint x: 1016, startPoint y: 110, endPoint x: 922, endPoint y: 93, distance: 95.7
drag, startPoint x: 922, startPoint y: 93, endPoint x: 814, endPoint y: 77, distance: 109.2
click at [814, 77] on div "Ticket #: 49628 3811-7 Grenville St unit 3811, Toronto, Ontario M4Y 0E9, Canada…" at bounding box center [661, 90] width 1155 height 78
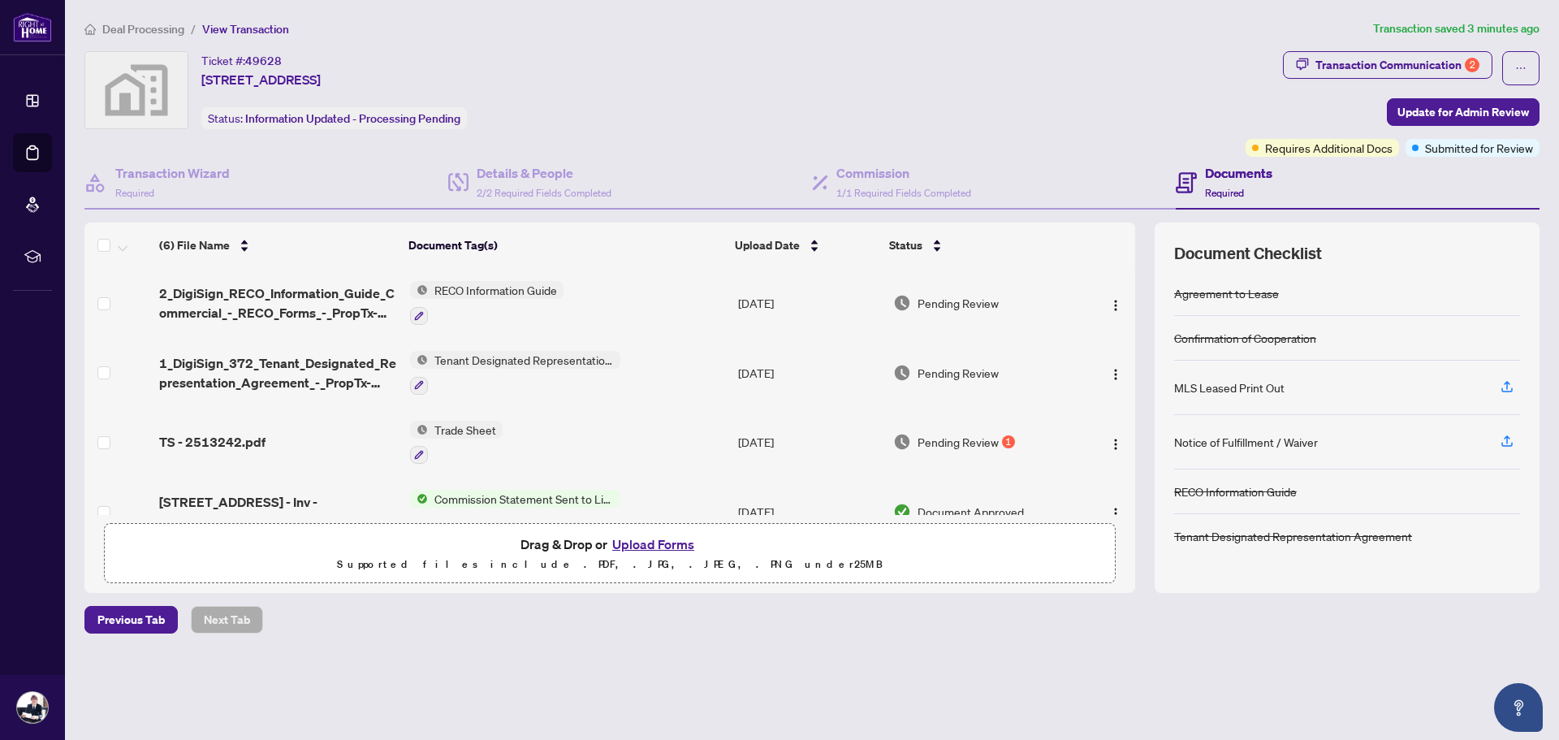
drag, startPoint x: 1061, startPoint y: 105, endPoint x: 987, endPoint y: 100, distance: 74.9
drag, startPoint x: 987, startPoint y: 100, endPoint x: 952, endPoint y: 95, distance: 35.3
click at [952, 95] on div "Ticket #: 49628 3811-7 Grenville St unit 3811, Toronto, Ontario M4Y 0E9, Canada…" at bounding box center [661, 90] width 1155 height 78
drag, startPoint x: 1133, startPoint y: 97, endPoint x: 1027, endPoint y: 99, distance: 106.4
drag, startPoint x: 1027, startPoint y: 99, endPoint x: 927, endPoint y: 97, distance: 99.1
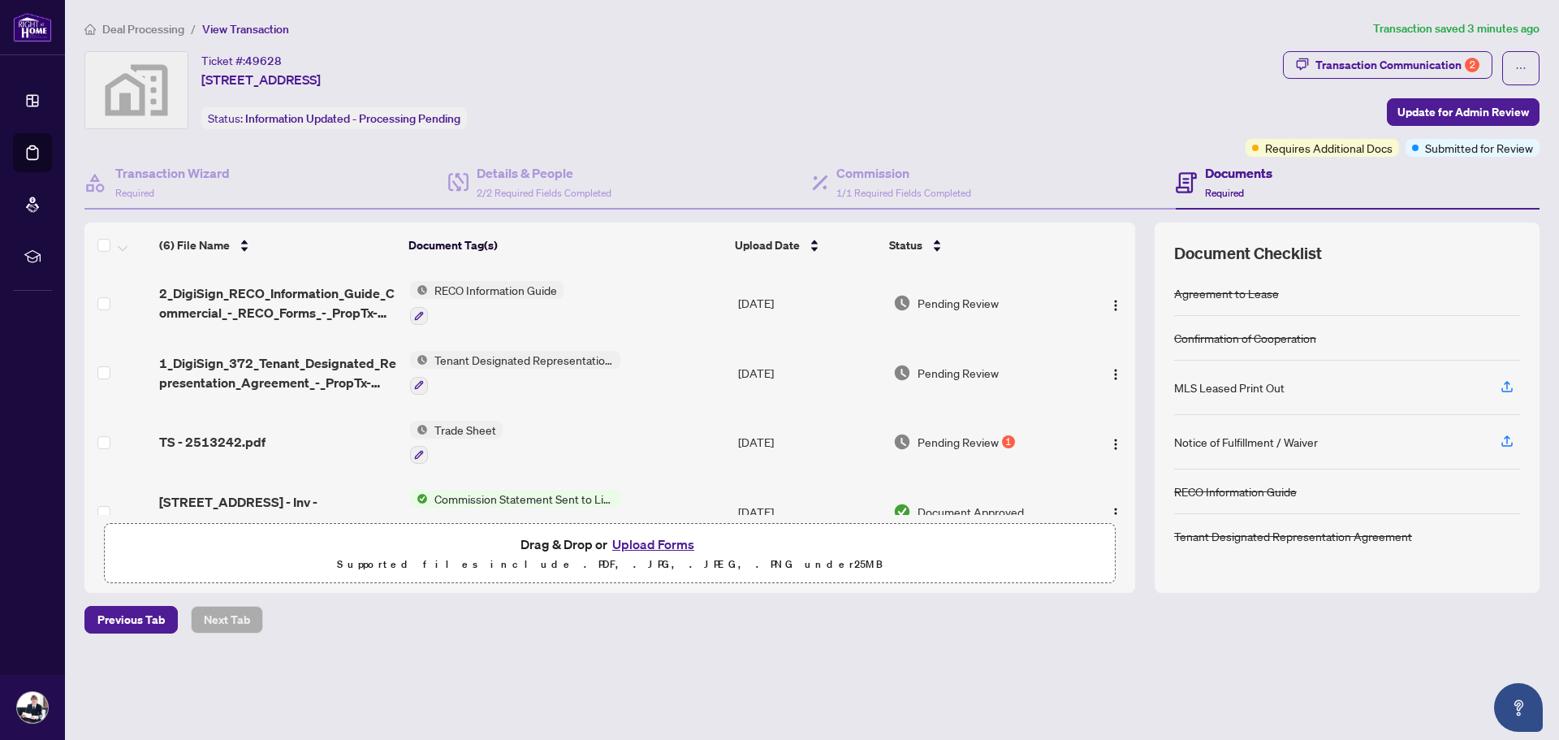
click at [931, 97] on div "Ticket #: 49628 3811-7 Grenville St unit 3811, Toronto, Ontario M4Y 0E9, Canada…" at bounding box center [661, 90] width 1155 height 78
drag, startPoint x: 1014, startPoint y: 99, endPoint x: 993, endPoint y: 94, distance: 20.9
drag, startPoint x: 993, startPoint y: 94, endPoint x: 923, endPoint y: 93, distance: 69.8
drag, startPoint x: 923, startPoint y: 93, endPoint x: 874, endPoint y: 82, distance: 50.8
click at [874, 82] on div "Ticket #: 49628 3811-7 Grenville St unit 3811, Toronto, Ontario M4Y 0E9, Canada…" at bounding box center [661, 90] width 1155 height 78
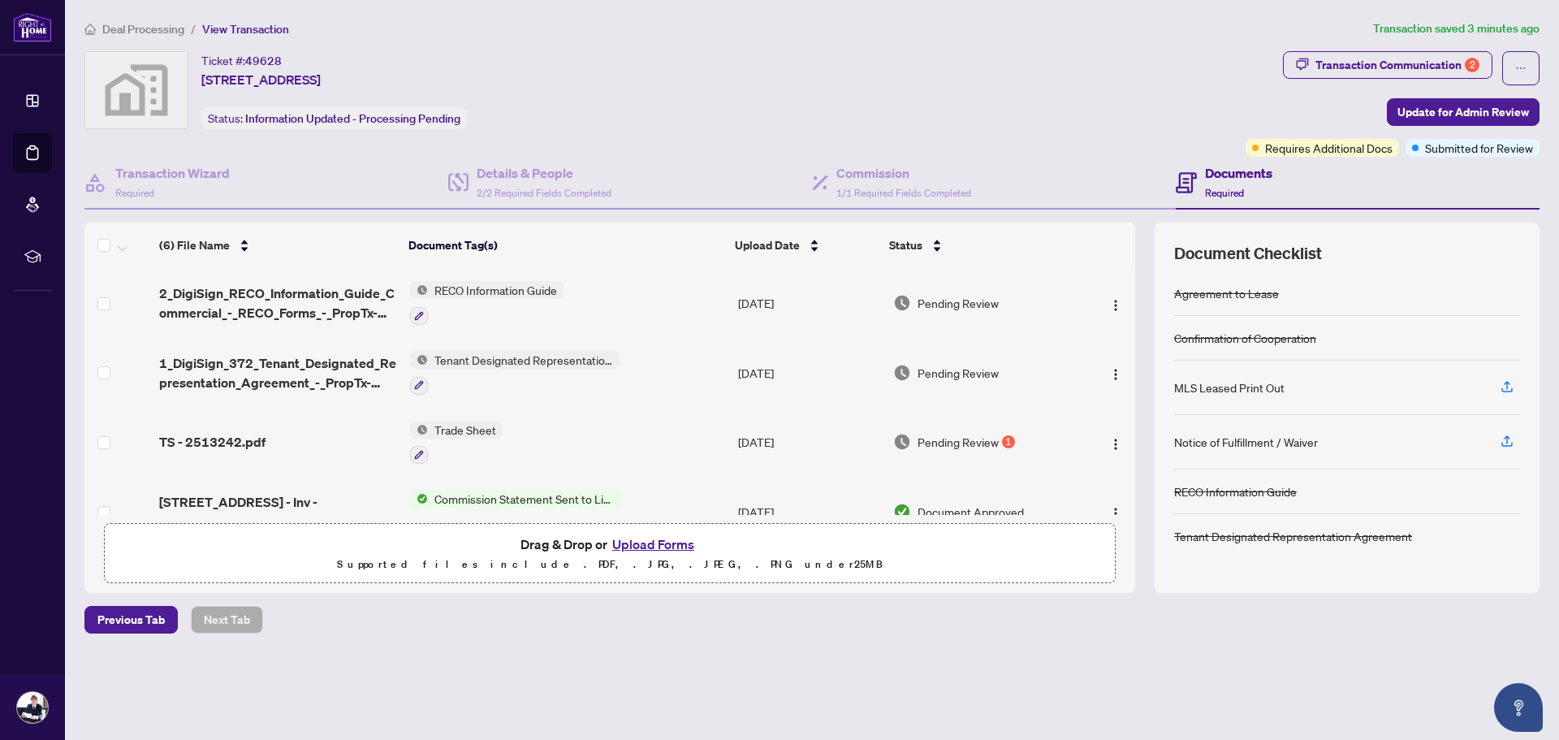
drag, startPoint x: 1062, startPoint y: 89, endPoint x: 968, endPoint y: 80, distance: 94.6
drag, startPoint x: 968, startPoint y: 80, endPoint x: 858, endPoint y: 76, distance: 110.5
click at [858, 76] on div "Ticket #: 49628 3811-7 Grenville St unit 3811, Toronto, Ontario M4Y 0E9, Canada…" at bounding box center [661, 90] width 1155 height 78
